Goal: Transaction & Acquisition: Obtain resource

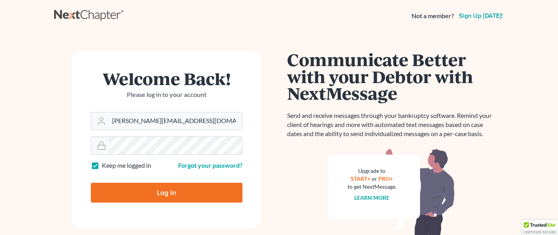
click at [167, 194] on input "Log In" at bounding box center [167, 192] width 152 height 20
type input "Thinking..."
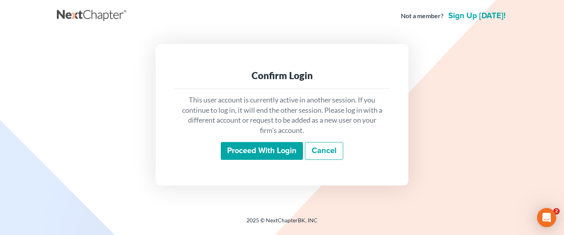
click at [250, 150] on input "Proceed with login" at bounding box center [262, 151] width 82 height 18
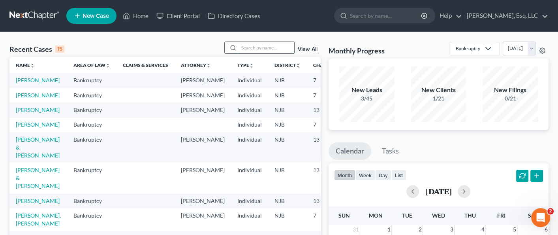
click at [250, 47] on input "search" at bounding box center [266, 47] width 55 height 11
click at [245, 51] on input "search" at bounding box center [266, 47] width 55 height 11
type input "[PERSON_NAME]"
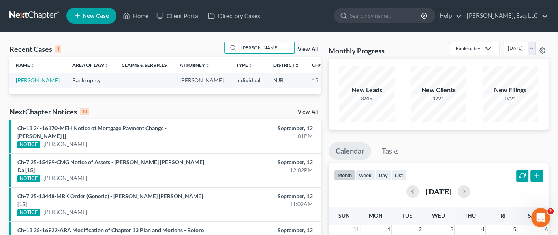
click at [25, 81] on link "[PERSON_NAME]" at bounding box center [38, 80] width 44 height 7
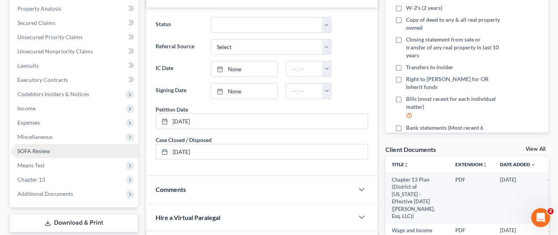
scroll to position [158, 0]
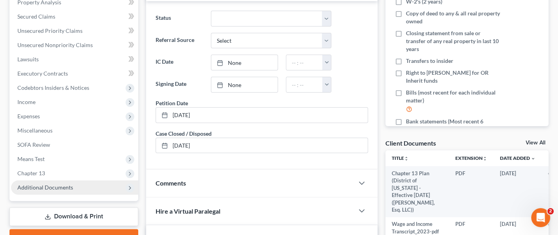
click at [48, 180] on span "Additional Documents" at bounding box center [74, 187] width 127 height 14
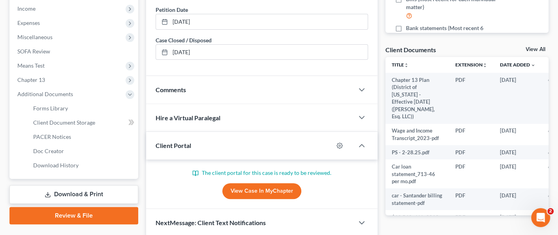
scroll to position [276, 0]
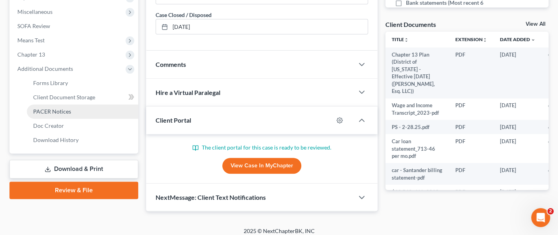
click at [59, 106] on link "PACER Notices" at bounding box center [82, 111] width 111 height 14
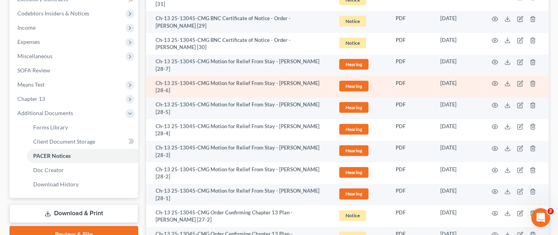
scroll to position [237, 0]
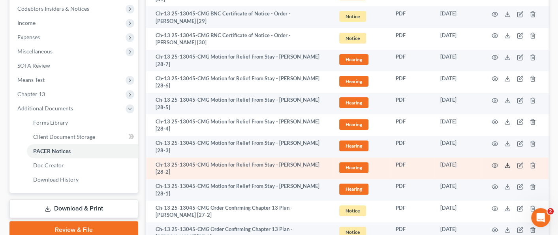
click at [508, 162] on icon at bounding box center [507, 165] width 6 height 6
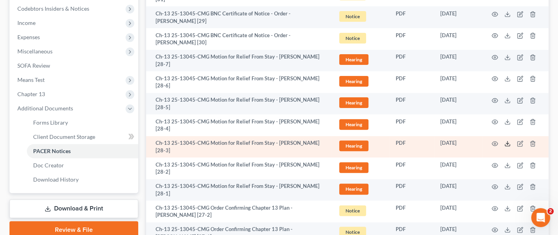
click at [506, 143] on polyline at bounding box center [507, 143] width 3 height 1
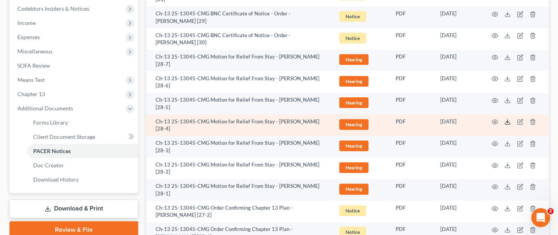
click at [506, 122] on icon at bounding box center [507, 121] width 6 height 6
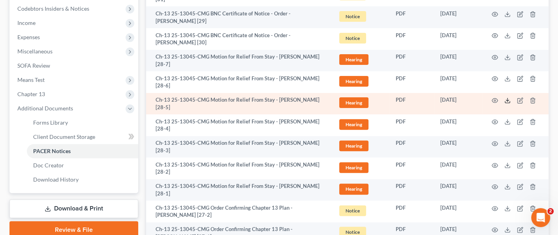
click at [508, 98] on line at bounding box center [508, 99] width 0 height 3
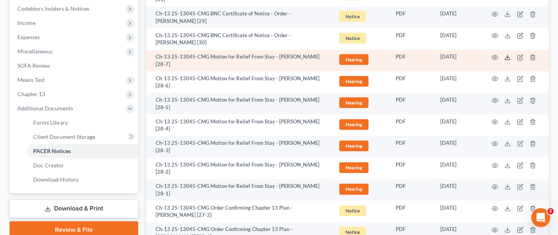
click at [508, 54] on icon at bounding box center [507, 57] width 6 height 6
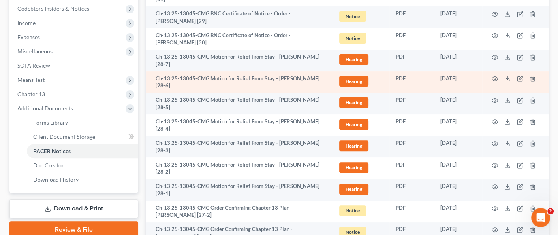
click at [502, 75] on td at bounding box center [515, 82] width 66 height 22
click at [505, 75] on td at bounding box center [515, 82] width 66 height 22
click at [510, 76] on icon at bounding box center [507, 78] width 6 height 6
